Goal: Task Accomplishment & Management: Use online tool/utility

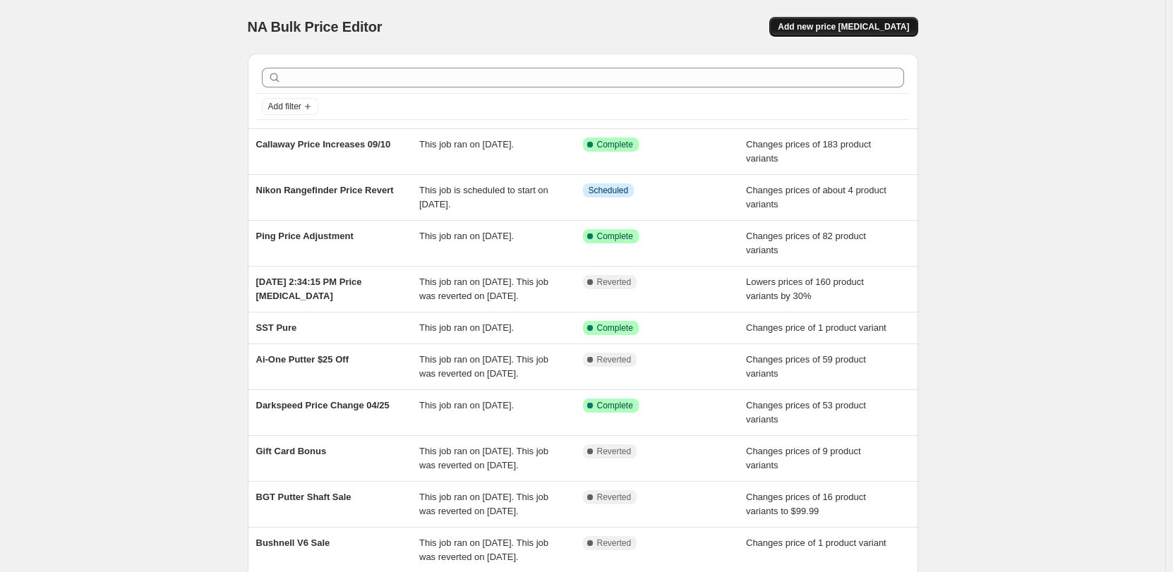
click at [859, 17] on button "Add new price [MEDICAL_DATA]" at bounding box center [843, 27] width 148 height 20
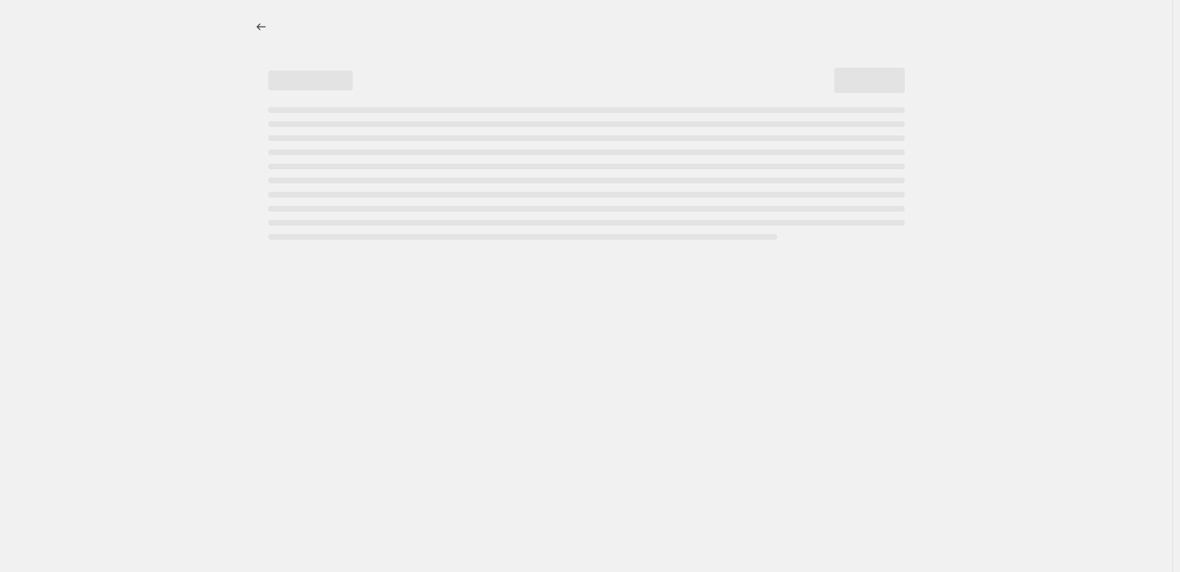
select select "percentage"
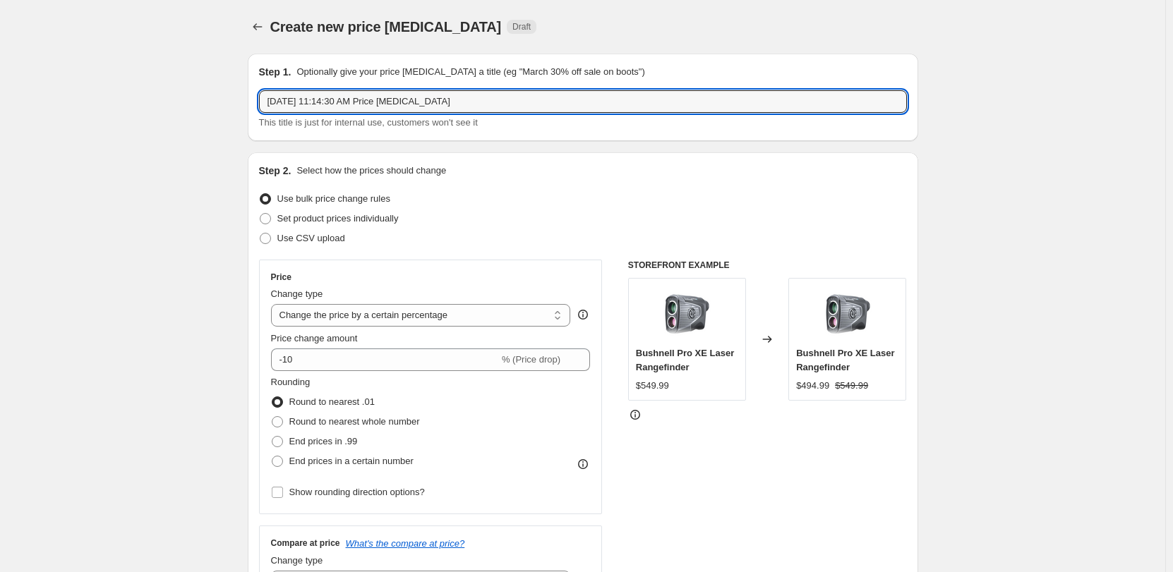
drag, startPoint x: 492, startPoint y: 101, endPoint x: 238, endPoint y: 88, distance: 254.3
type input "c"
type input "Callaway Balls Increase 09/24"
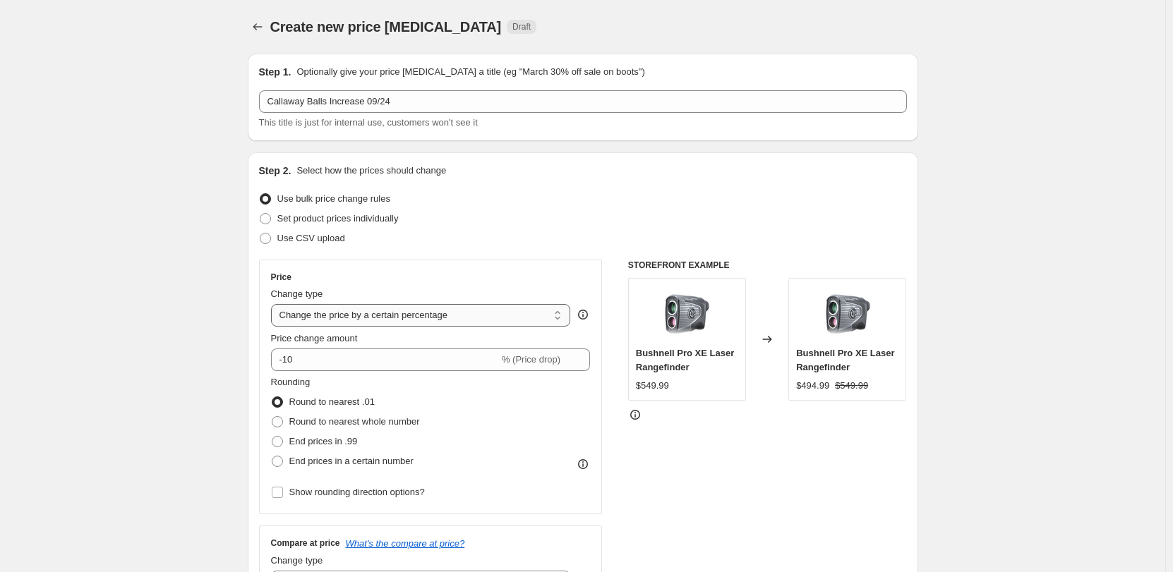
click at [421, 317] on select "Change the price to a certain amount Change the price by a certain amount Chang…" at bounding box center [421, 315] width 300 height 23
click at [320, 219] on span "Set product prices individually" at bounding box center [337, 218] width 121 height 11
click at [260, 214] on input "Set product prices individually" at bounding box center [260, 213] width 1 height 1
radio input "true"
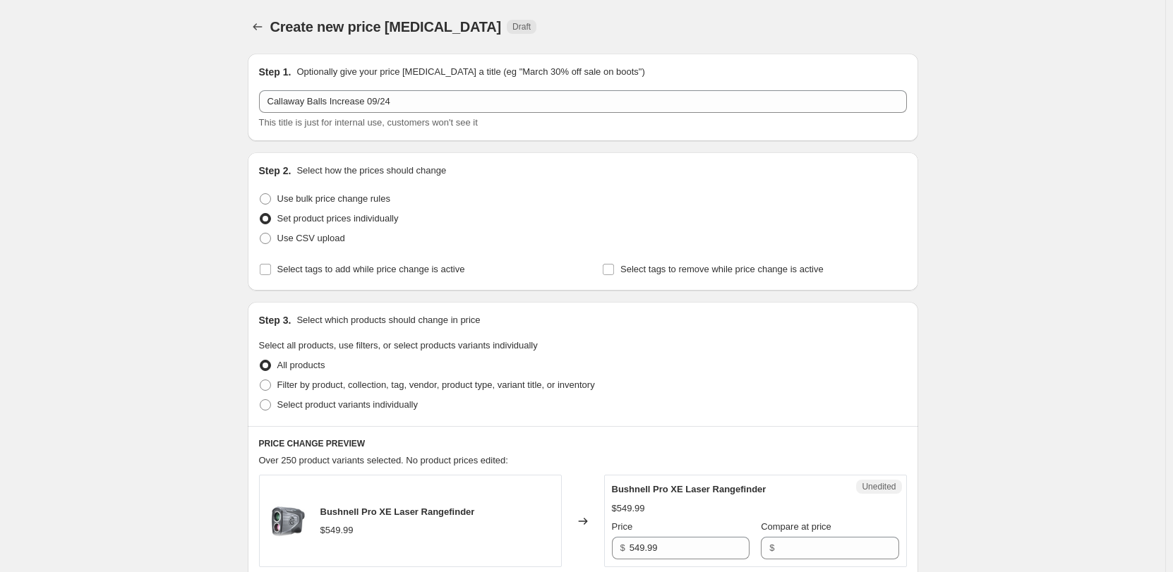
click at [332, 415] on div "Step 3. Select which products should change in price Select all products, use f…" at bounding box center [583, 364] width 670 height 124
click at [324, 408] on span "Select product variants individually" at bounding box center [347, 404] width 140 height 11
click at [260, 400] on input "Select product variants individually" at bounding box center [260, 399] width 1 height 1
radio input "true"
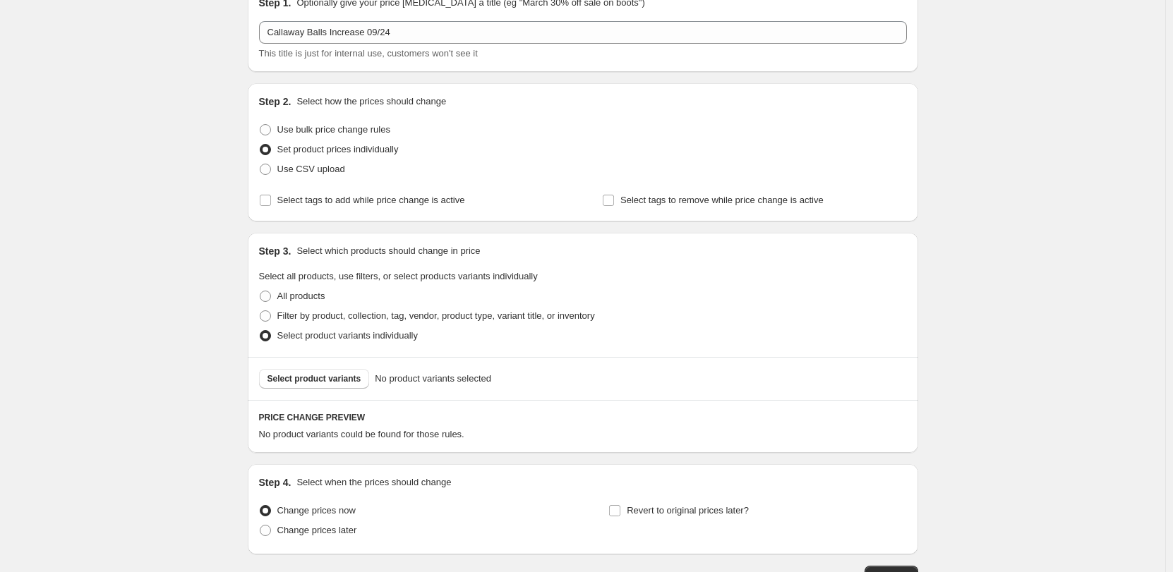
scroll to position [169, 0]
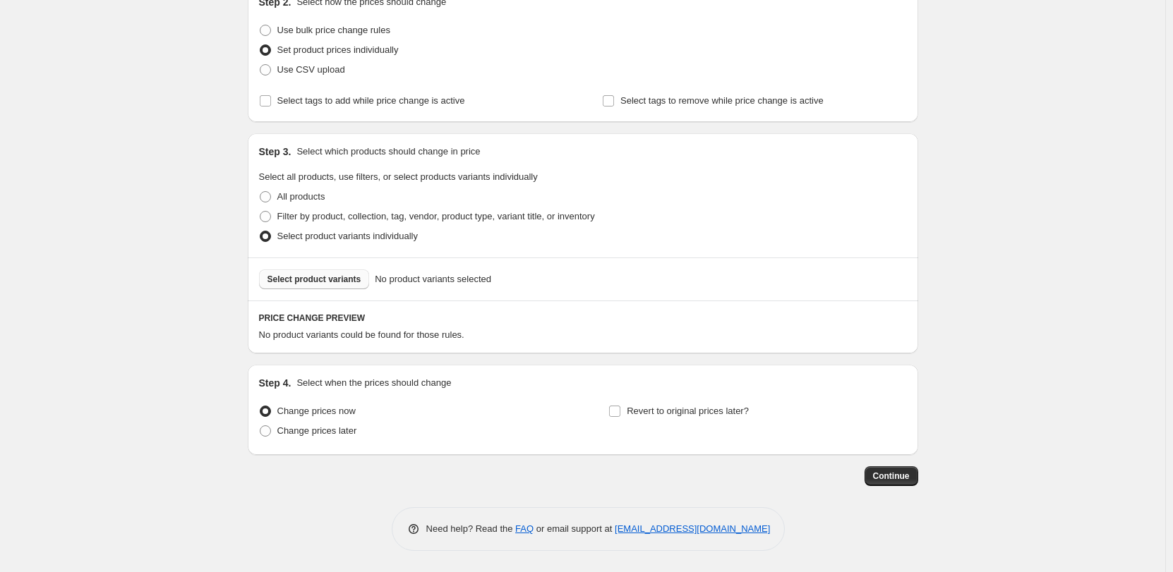
click at [355, 279] on span "Select product variants" at bounding box center [314, 279] width 94 height 11
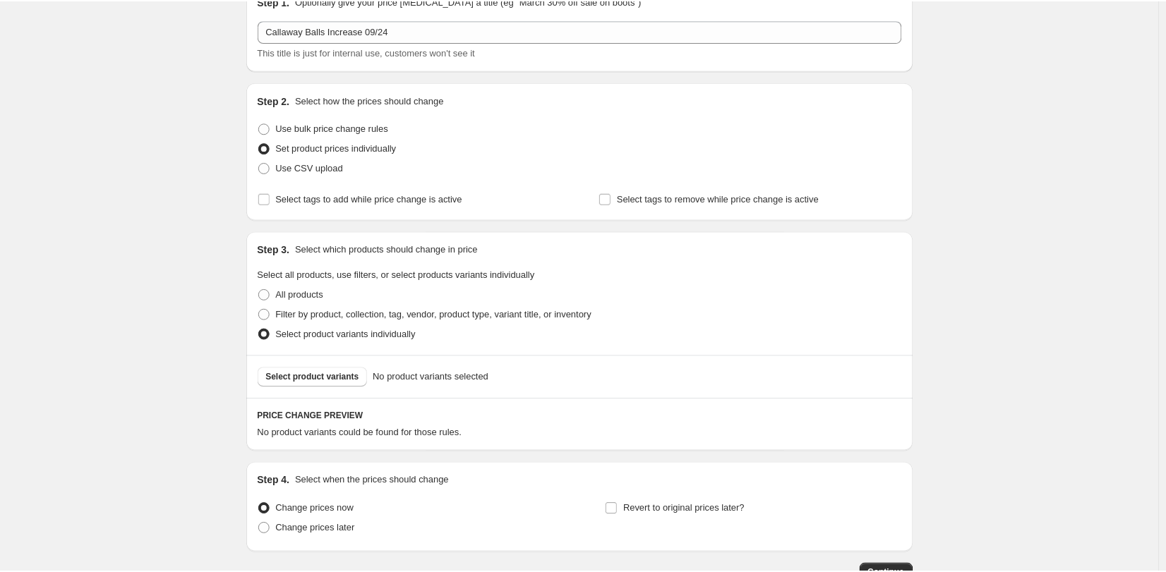
scroll to position [0, 0]
